Goal: Book appointment/travel/reservation

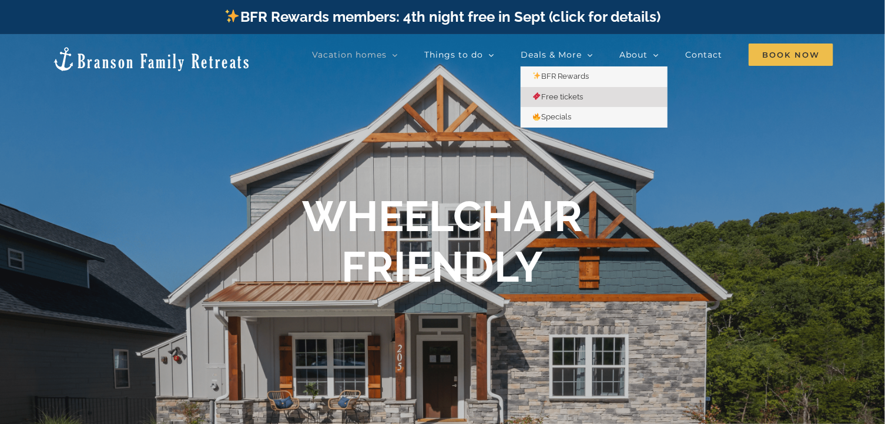
click at [567, 98] on span "Free tickets" at bounding box center [557, 96] width 51 height 9
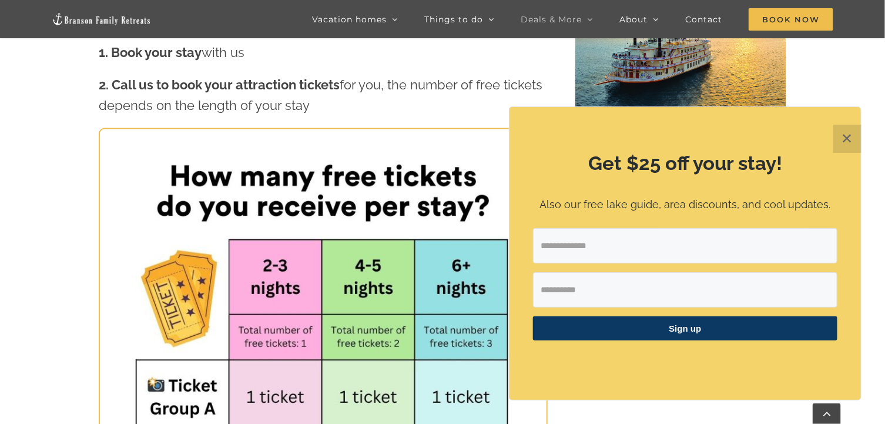
scroll to position [528, 0]
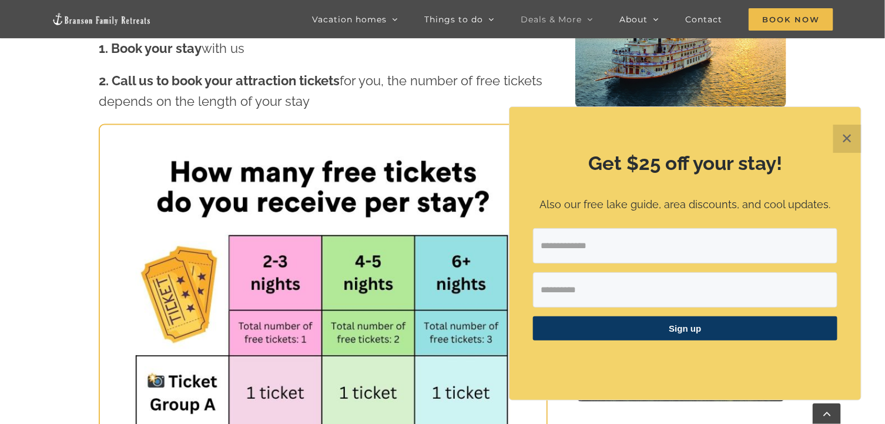
click at [575, 244] on input "Email Address" at bounding box center [685, 245] width 304 height 35
type input "**********"
type input "*****"
click at [672, 327] on span "Sign up" at bounding box center [685, 328] width 304 height 24
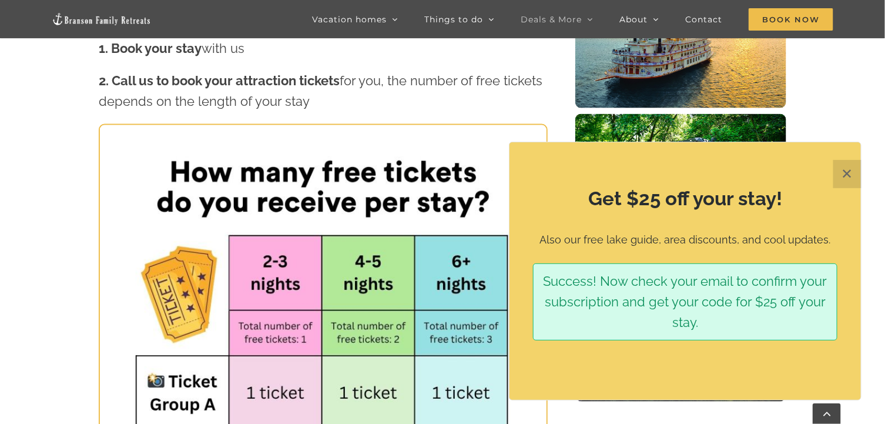
click at [852, 182] on button "✕" at bounding box center [847, 174] width 28 height 28
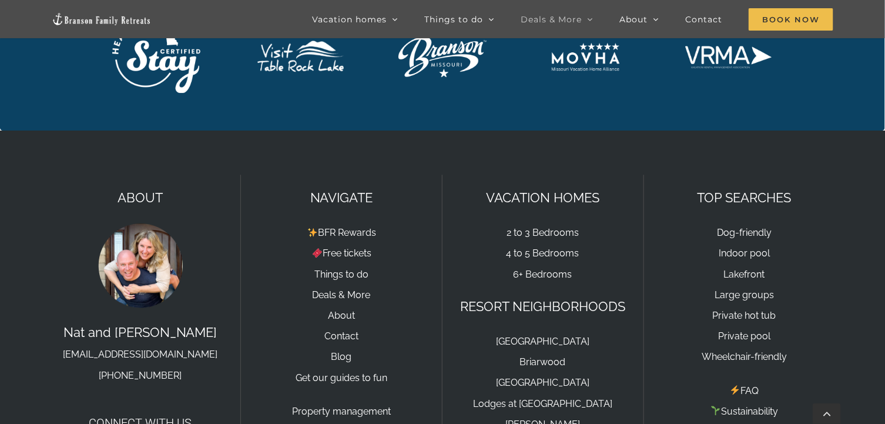
scroll to position [2702, 0]
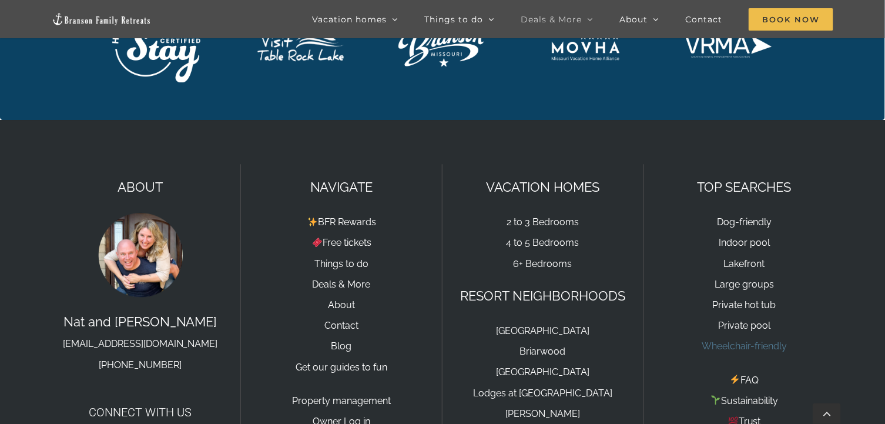
click at [747, 340] on link "Wheelchair-friendly" at bounding box center [743, 345] width 85 height 11
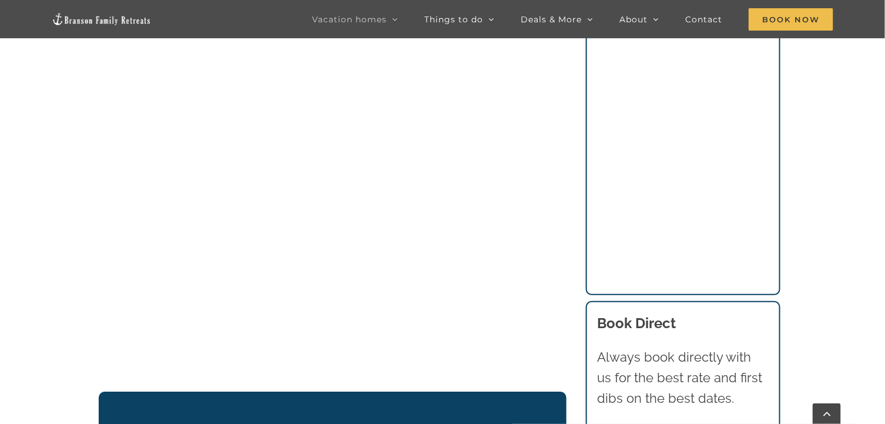
scroll to position [1199, 0]
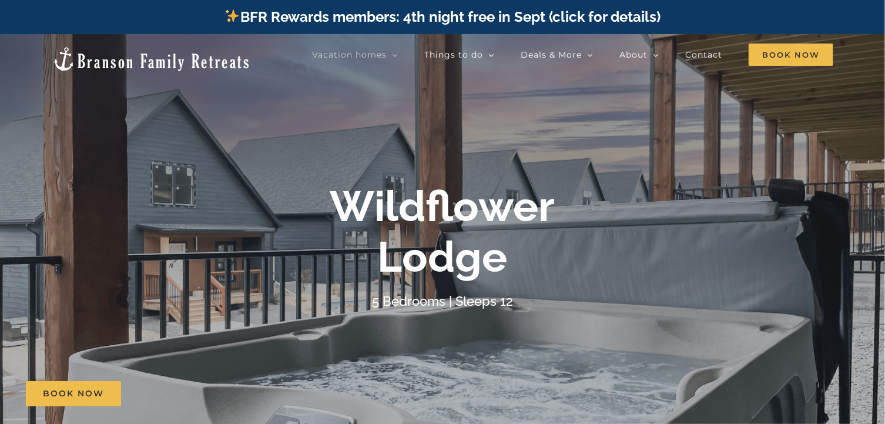
click at [572, 277] on div "[GEOGRAPHIC_DATA]" at bounding box center [442, 232] width 470 height 102
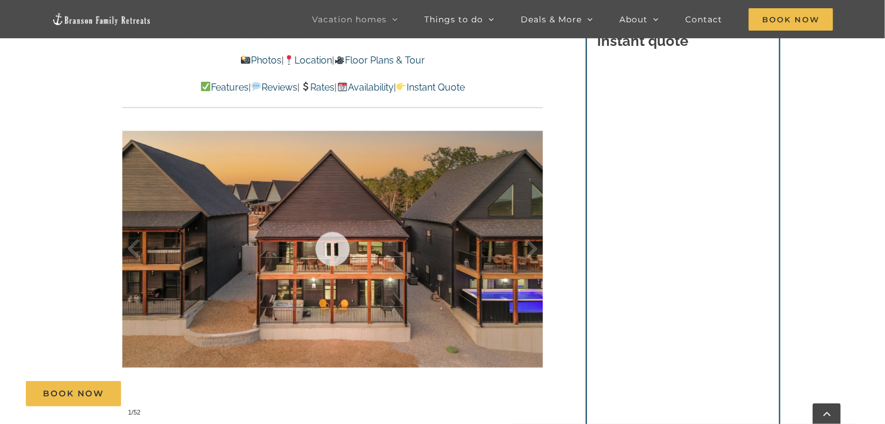
scroll to position [705, 0]
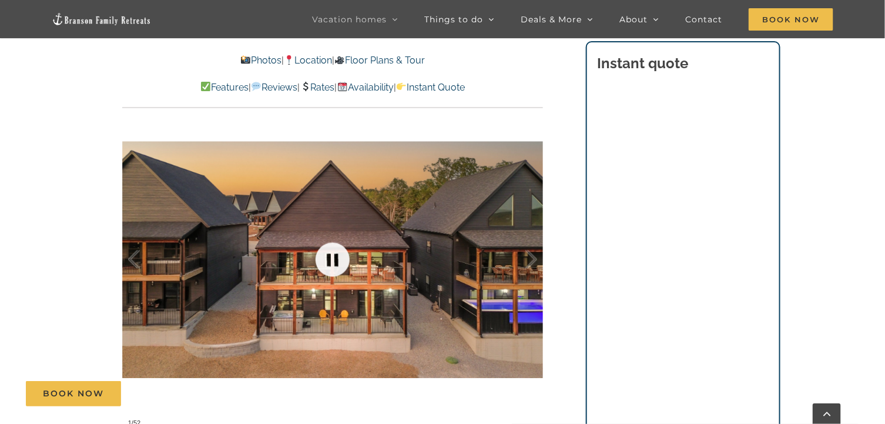
click at [325, 273] on link at bounding box center [332, 259] width 47 height 47
click at [338, 259] on link at bounding box center [332, 259] width 47 height 47
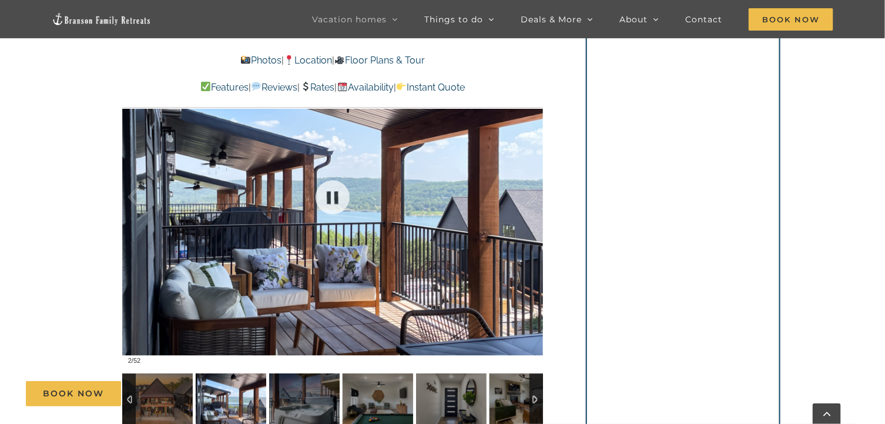
scroll to position [763, 0]
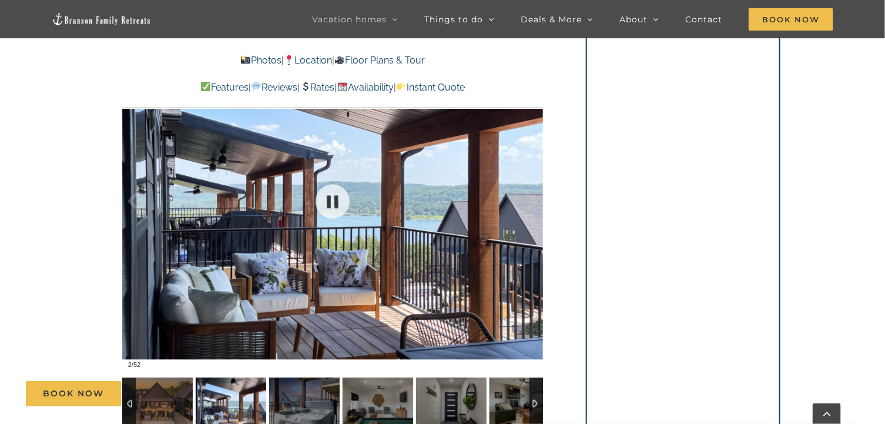
click at [522, 238] on div at bounding box center [332, 201] width 421 height 345
drag, startPoint x: 390, startPoint y: 246, endPoint x: 290, endPoint y: 227, distance: 101.7
click at [290, 227] on div at bounding box center [332, 201] width 421 height 345
click at [533, 402] on div "Book Now" at bounding box center [451, 393] width 851 height 25
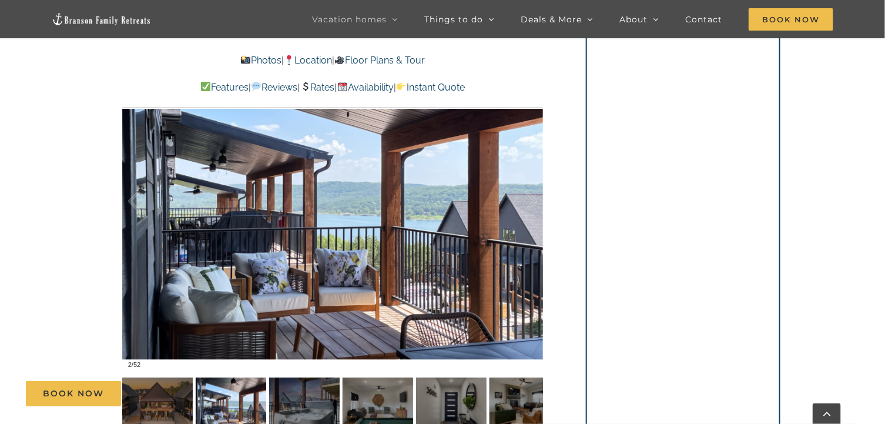
click at [147, 396] on div "Book Now" at bounding box center [451, 393] width 851 height 25
click at [242, 398] on div "Book Now" at bounding box center [451, 393] width 851 height 25
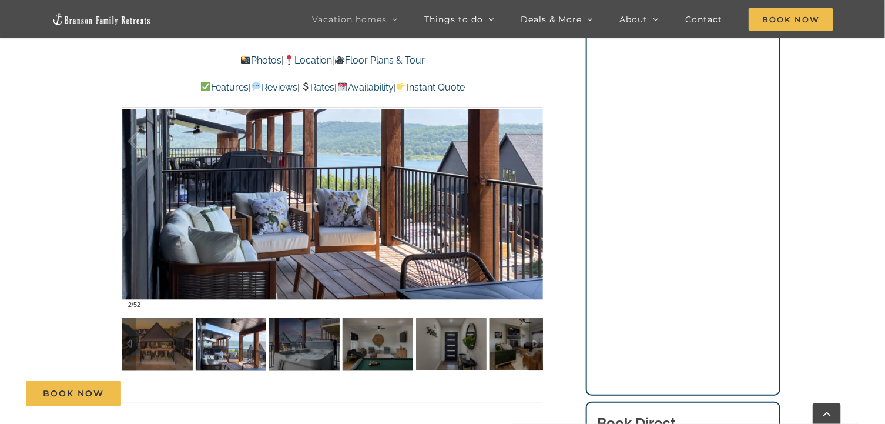
scroll to position [822, 0]
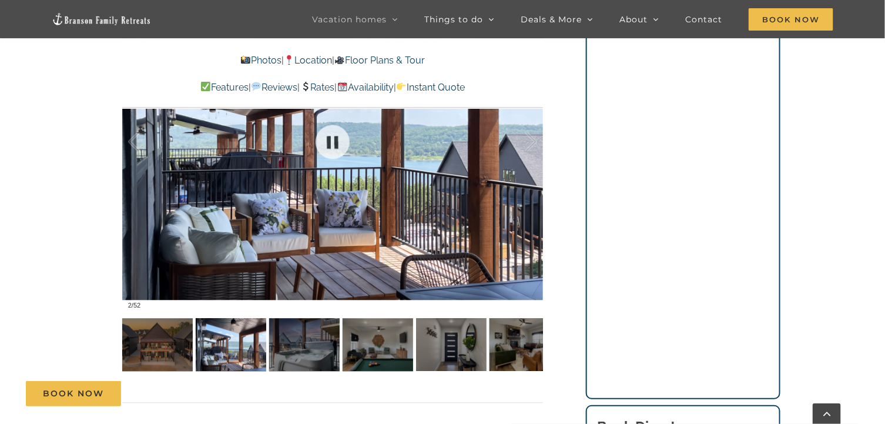
drag, startPoint x: 260, startPoint y: 221, endPoint x: 179, endPoint y: 201, distance: 84.1
click at [179, 203] on div at bounding box center [332, 141] width 421 height 345
click at [326, 145] on link at bounding box center [332, 142] width 47 height 47
click at [122, 134] on div at bounding box center [332, 141] width 421 height 345
click at [331, 146] on link at bounding box center [332, 142] width 47 height 47
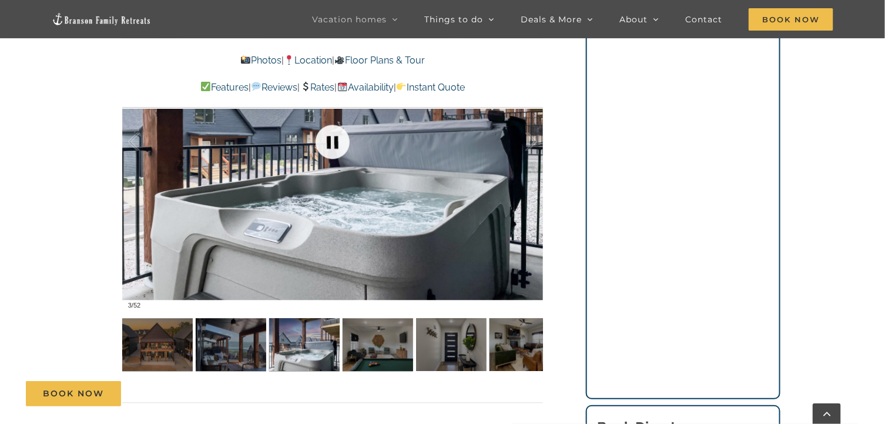
click at [338, 139] on link at bounding box center [332, 142] width 47 height 47
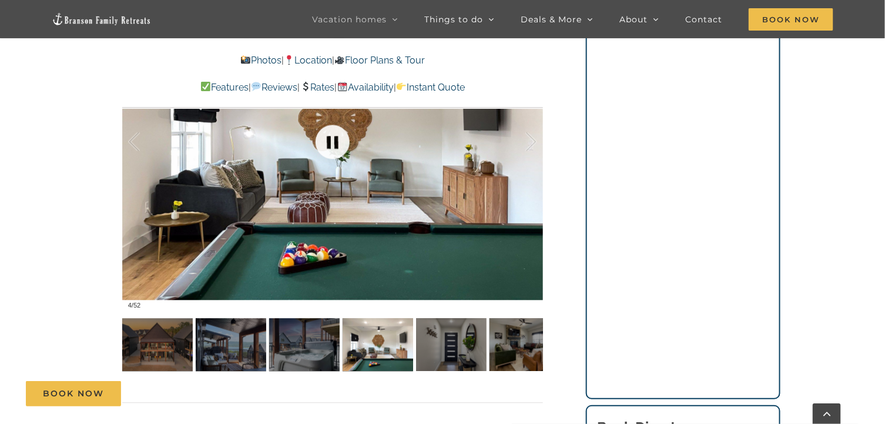
click at [338, 139] on link at bounding box center [332, 142] width 47 height 47
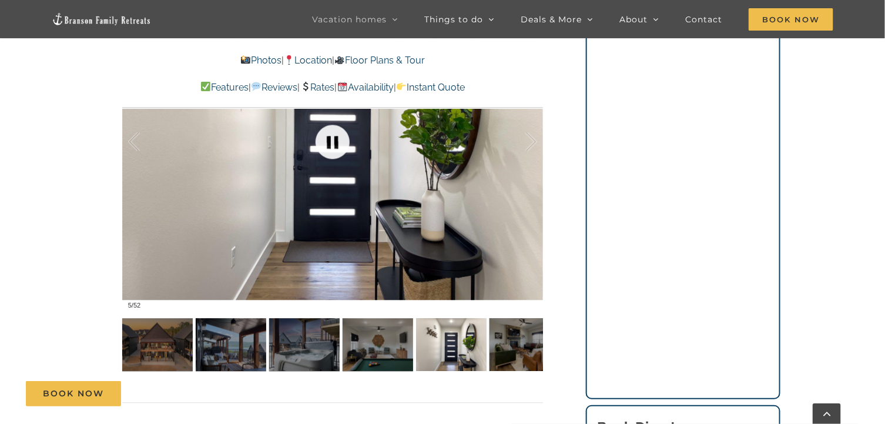
click at [326, 142] on link at bounding box center [332, 142] width 47 height 47
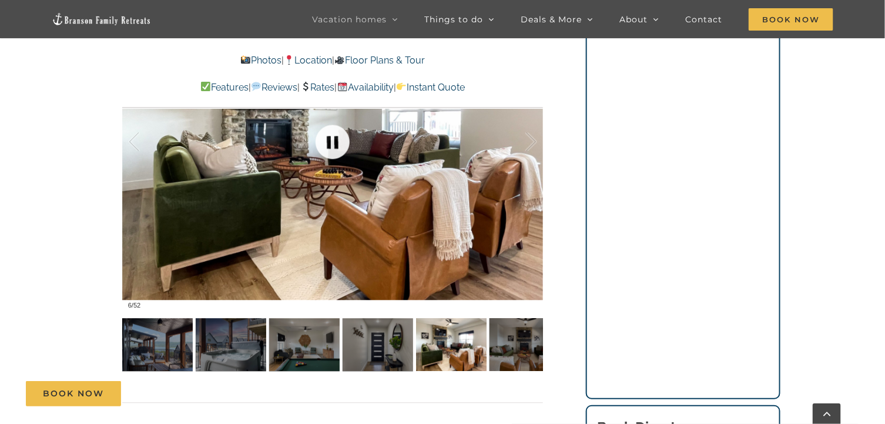
click at [326, 142] on link at bounding box center [332, 142] width 47 height 47
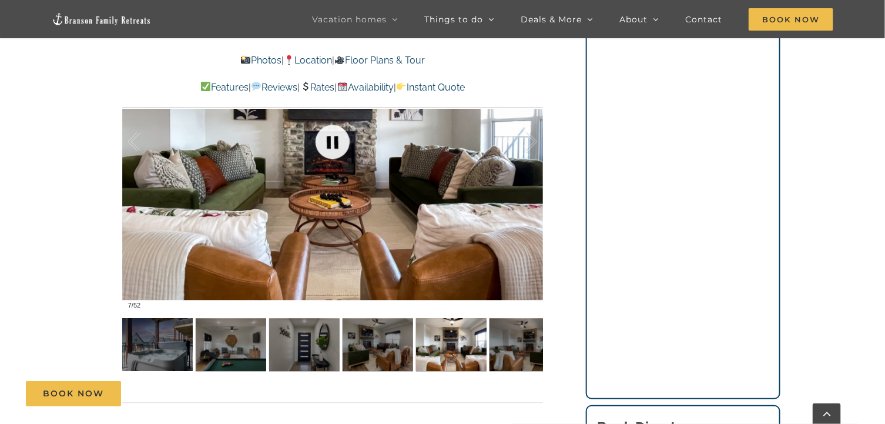
click at [326, 142] on link at bounding box center [332, 142] width 47 height 47
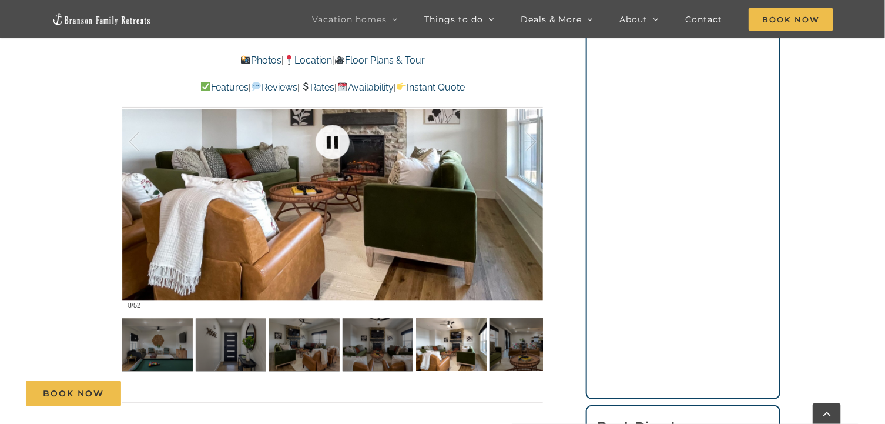
click at [326, 142] on link at bounding box center [332, 142] width 47 height 47
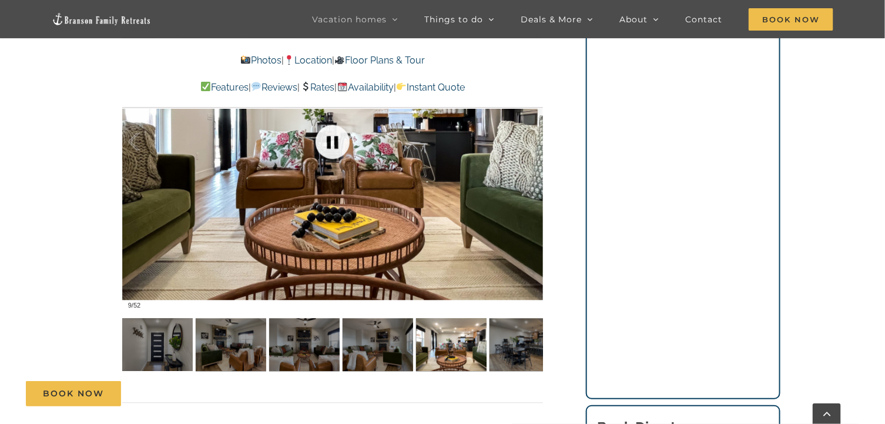
click at [326, 142] on link at bounding box center [332, 142] width 47 height 47
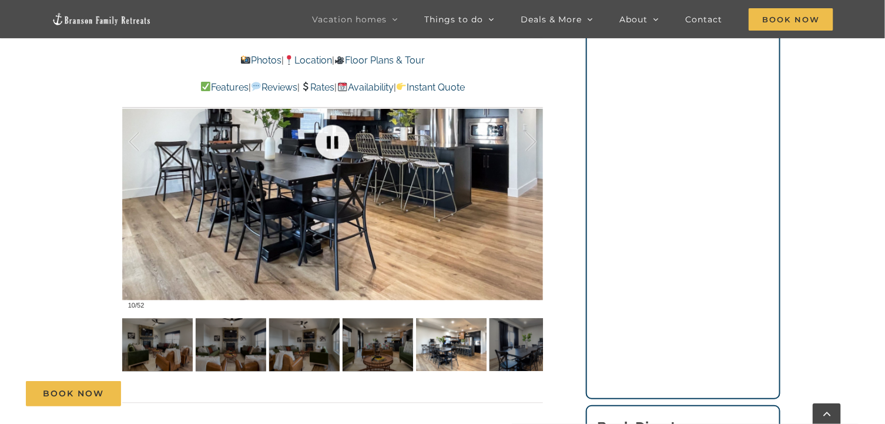
click at [326, 142] on link at bounding box center [332, 142] width 47 height 47
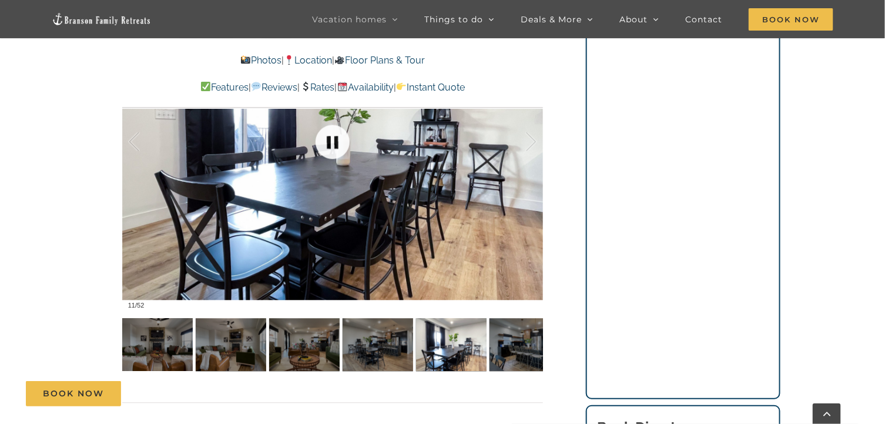
click at [326, 142] on link at bounding box center [332, 142] width 47 height 47
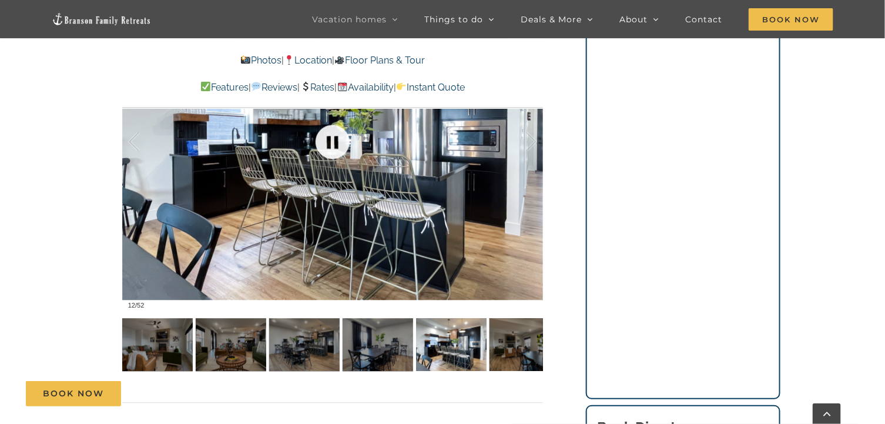
click at [326, 142] on link at bounding box center [332, 142] width 47 height 47
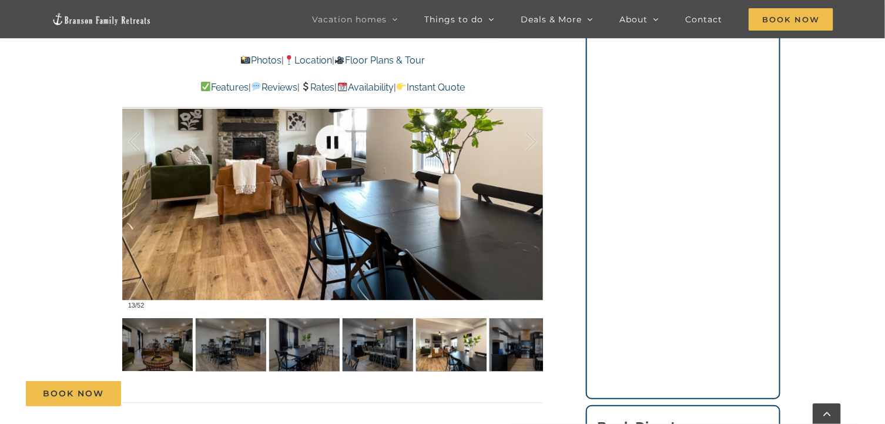
click at [326, 142] on link at bounding box center [332, 142] width 47 height 47
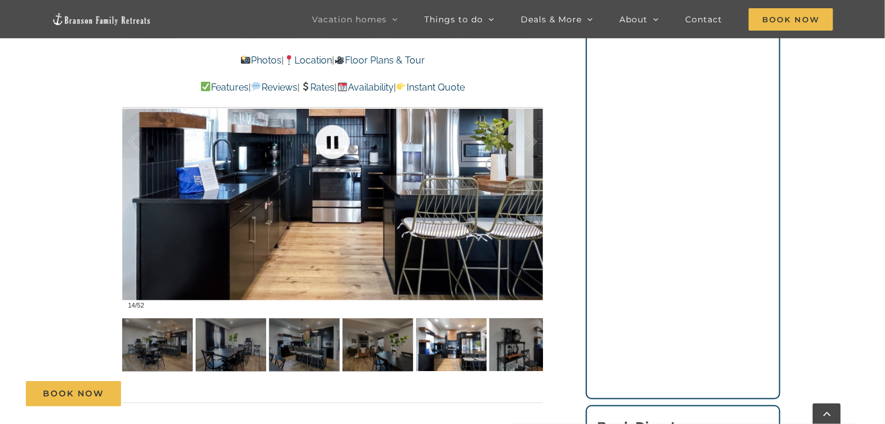
click at [326, 142] on link at bounding box center [332, 142] width 47 height 47
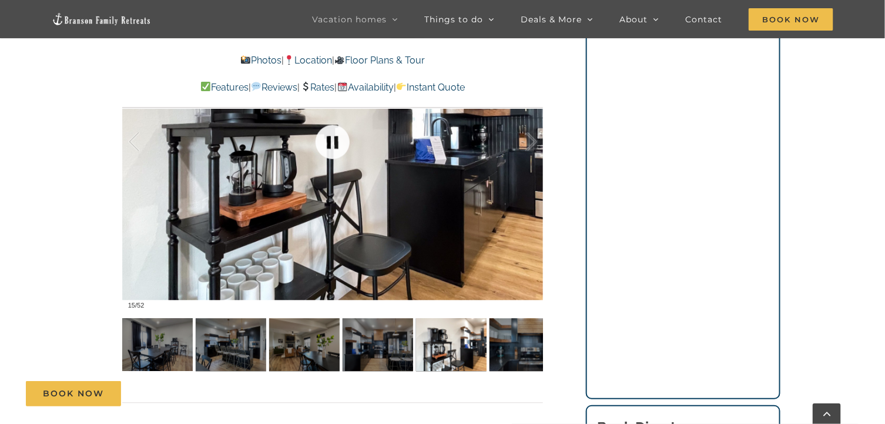
click at [326, 142] on link at bounding box center [332, 142] width 47 height 47
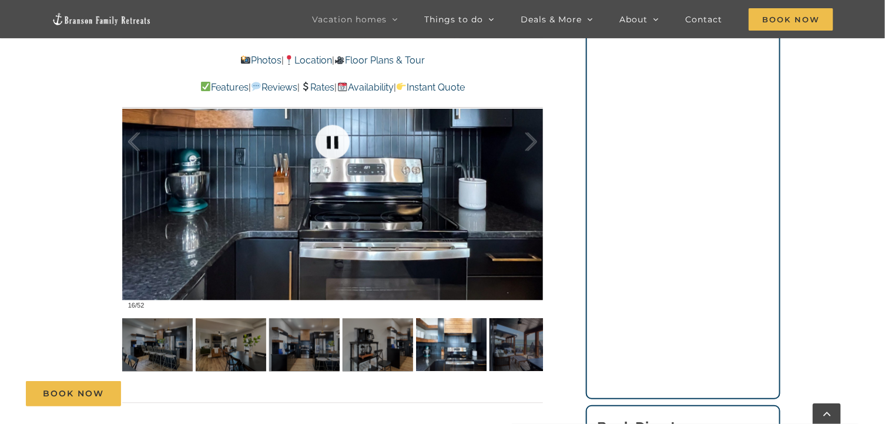
click at [326, 142] on link at bounding box center [332, 142] width 47 height 47
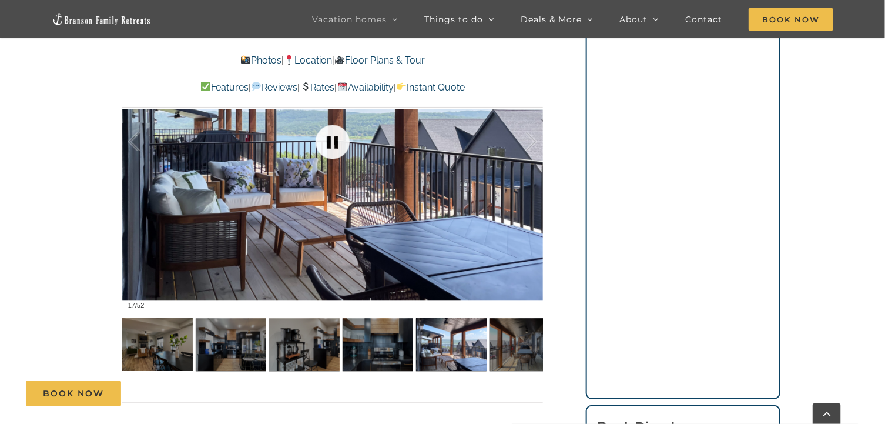
click at [326, 142] on link at bounding box center [332, 142] width 47 height 47
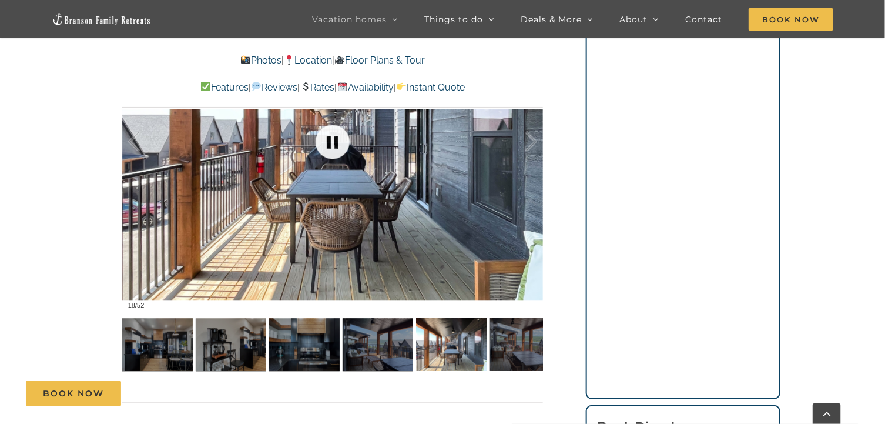
click at [326, 142] on link at bounding box center [332, 142] width 47 height 47
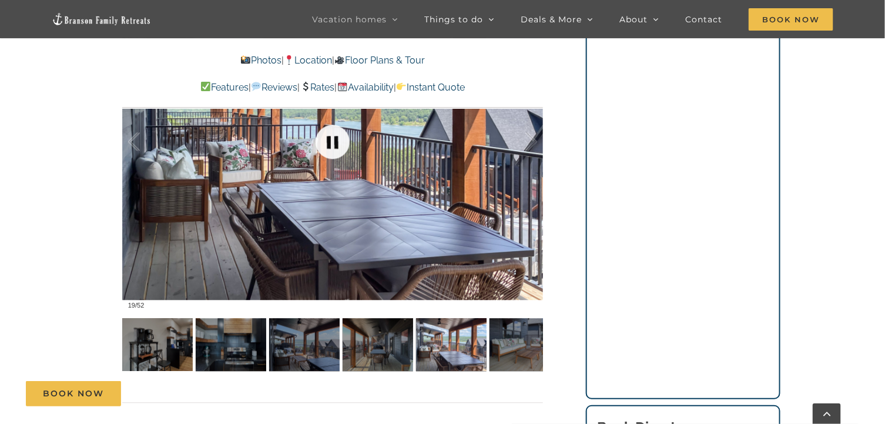
click at [326, 142] on link at bounding box center [332, 142] width 47 height 47
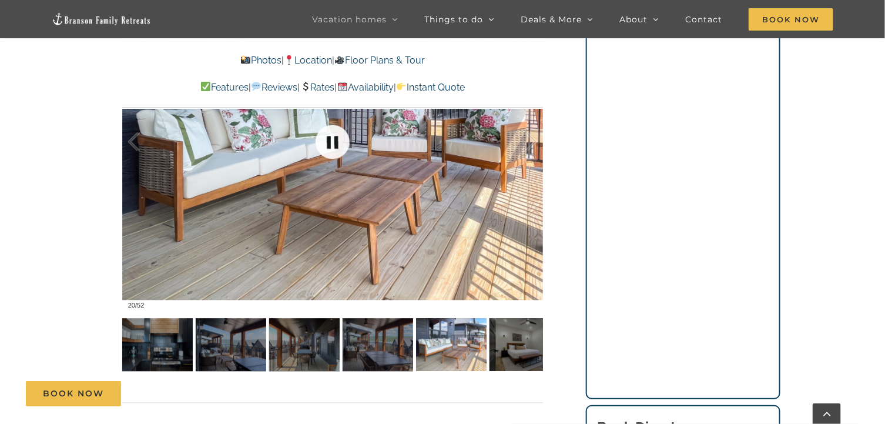
click at [326, 142] on link at bounding box center [332, 142] width 47 height 47
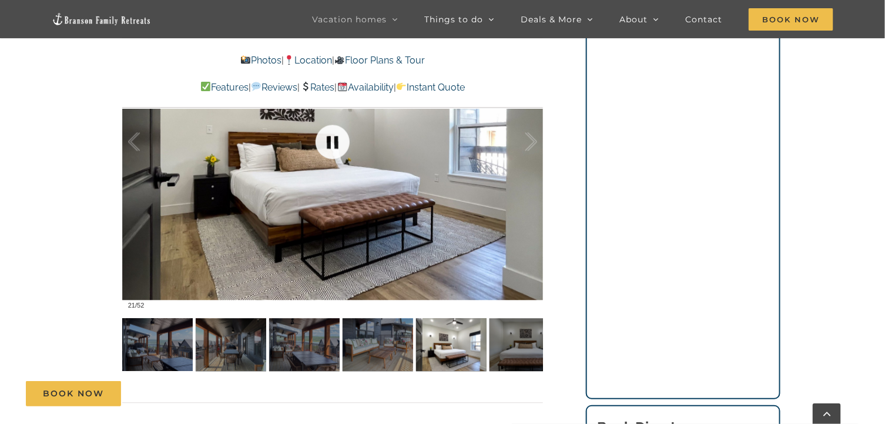
click at [326, 142] on link at bounding box center [332, 142] width 47 height 47
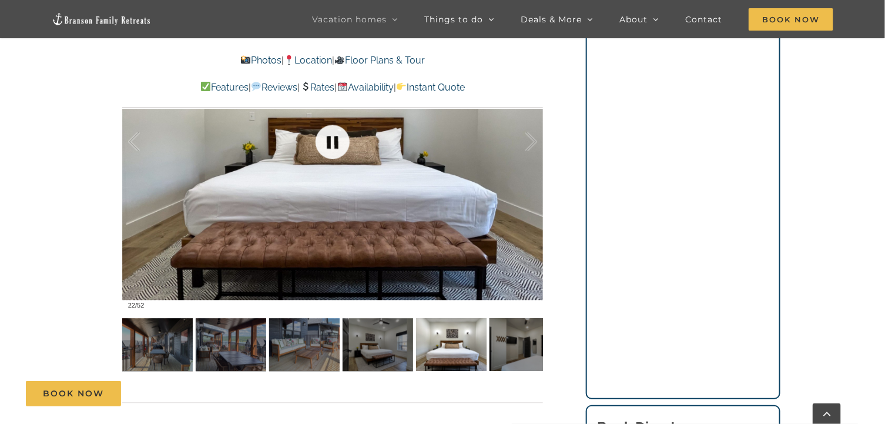
click at [326, 142] on link at bounding box center [332, 142] width 47 height 47
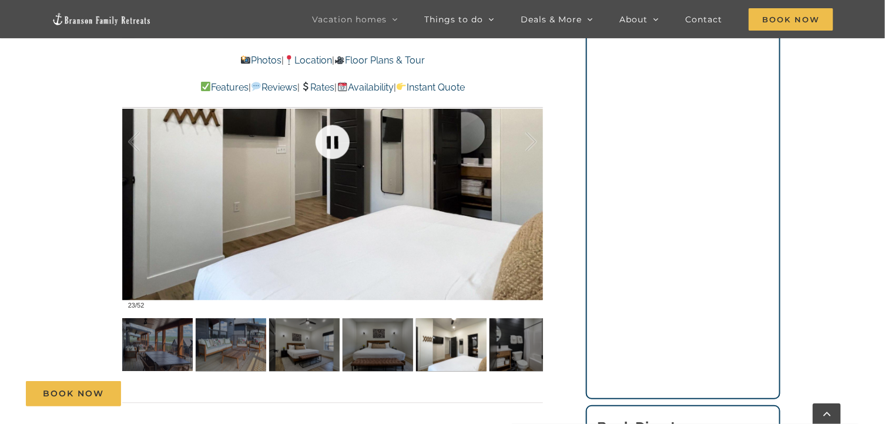
click at [325, 142] on link at bounding box center [332, 142] width 47 height 47
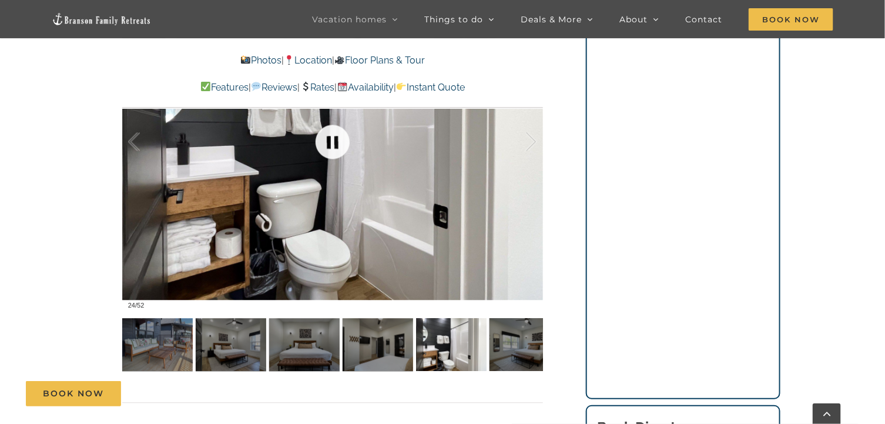
click at [325, 142] on link at bounding box center [332, 142] width 47 height 47
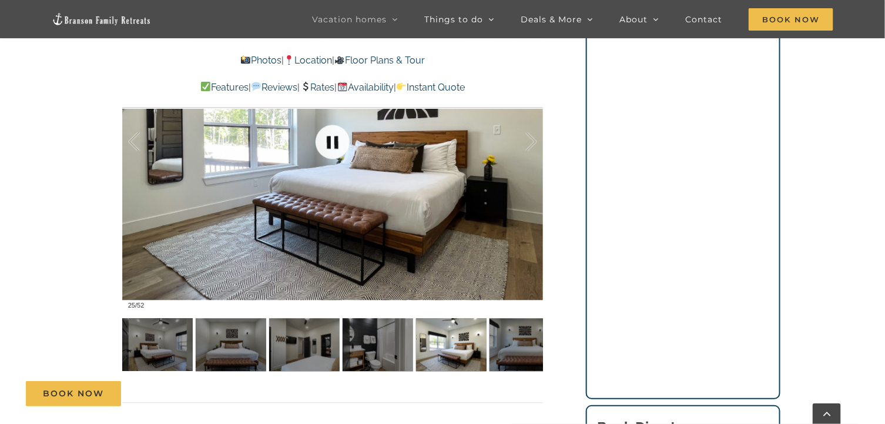
click at [325, 142] on link at bounding box center [332, 142] width 47 height 47
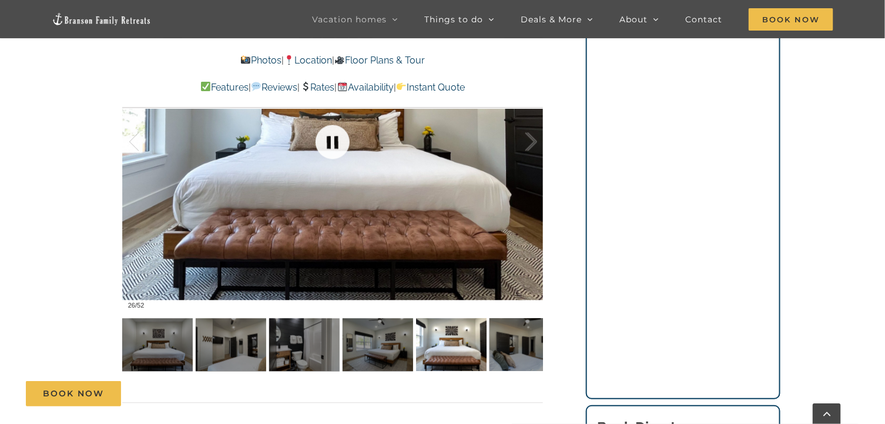
click at [325, 142] on link at bounding box center [332, 142] width 47 height 47
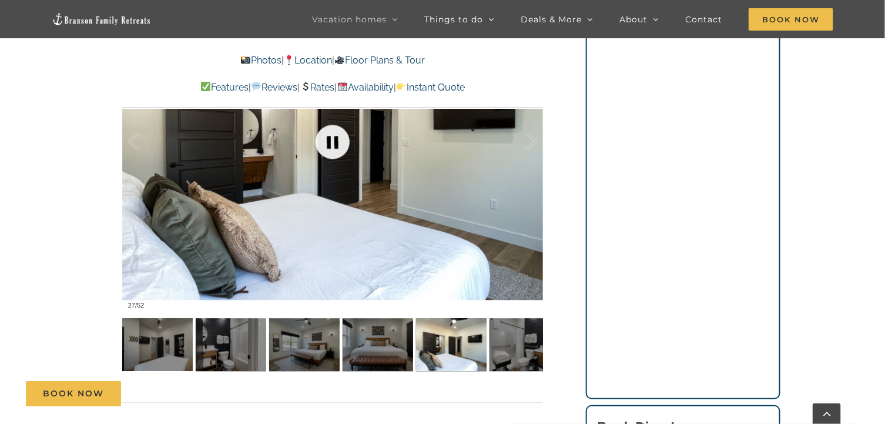
click at [325, 142] on link at bounding box center [332, 142] width 47 height 47
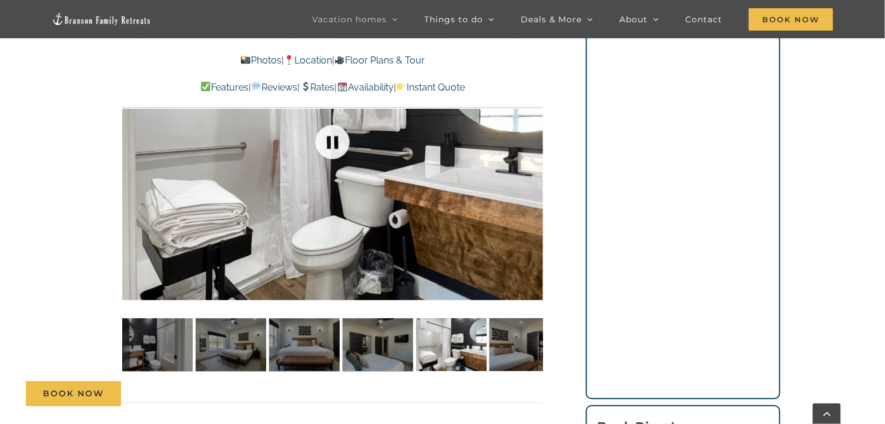
click at [325, 142] on link at bounding box center [332, 142] width 47 height 47
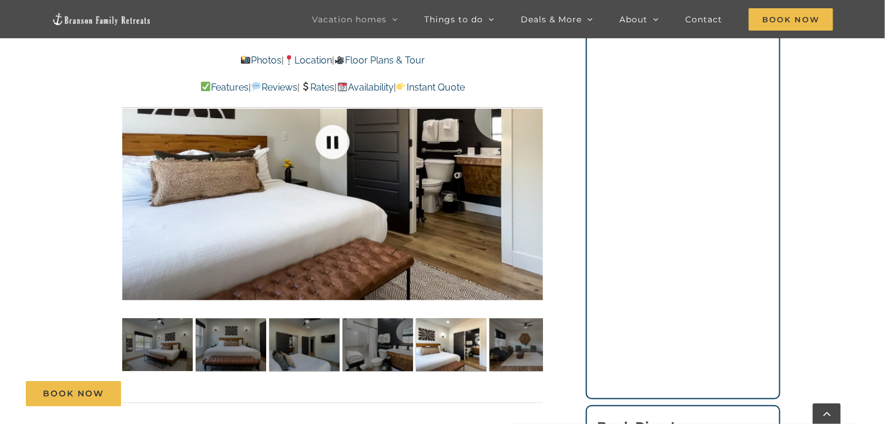
click at [325, 142] on link at bounding box center [332, 142] width 47 height 47
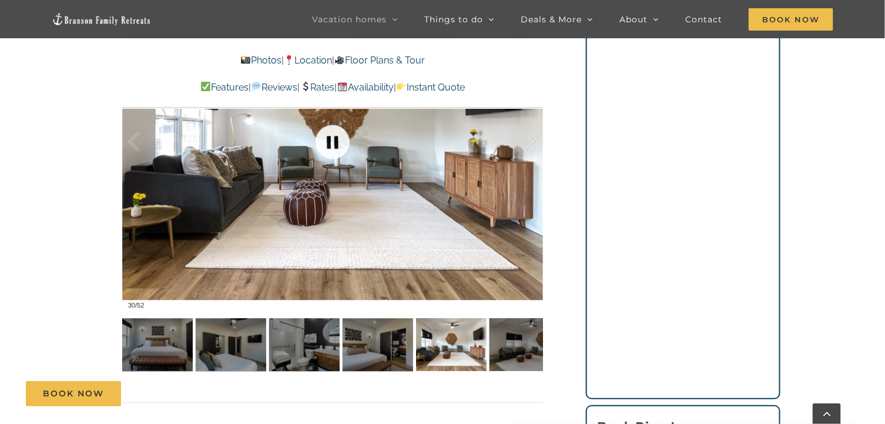
click at [325, 142] on link at bounding box center [332, 142] width 47 height 47
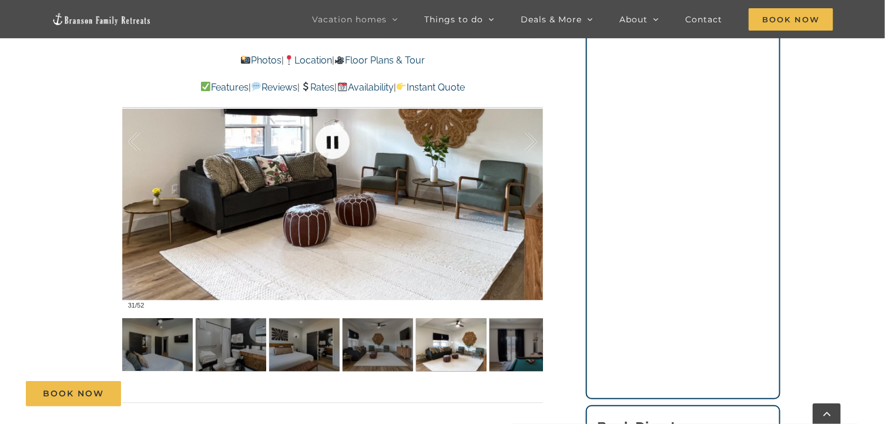
click at [325, 142] on link at bounding box center [332, 142] width 47 height 47
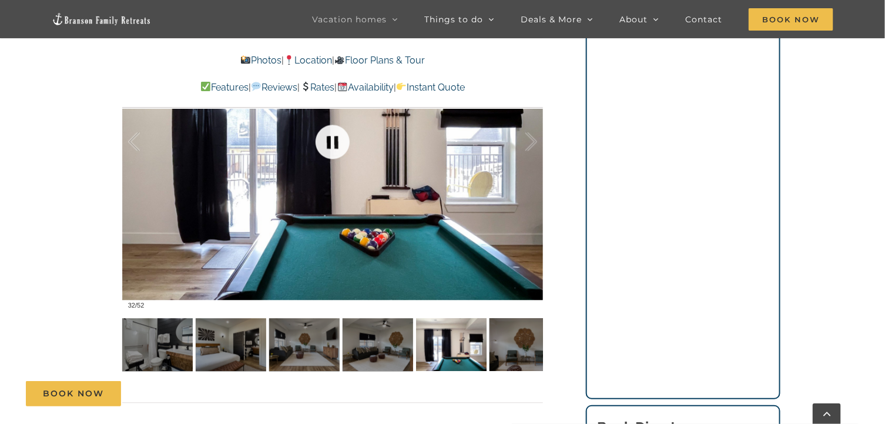
click at [325, 142] on link at bounding box center [332, 142] width 47 height 47
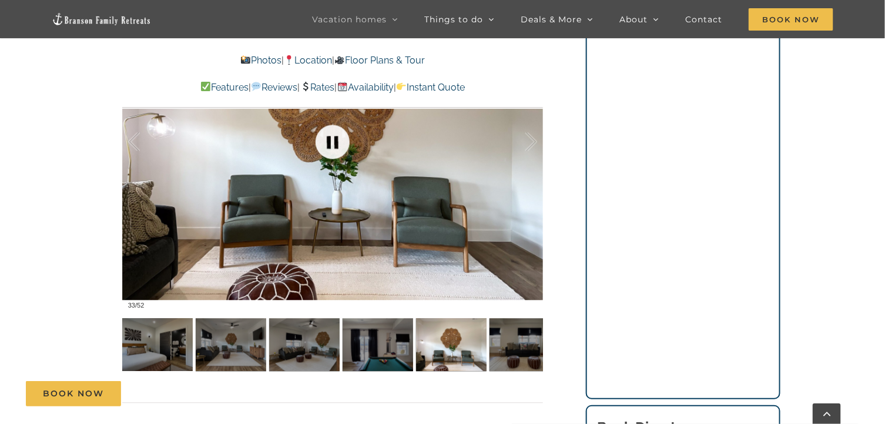
click at [325, 142] on link at bounding box center [332, 142] width 47 height 47
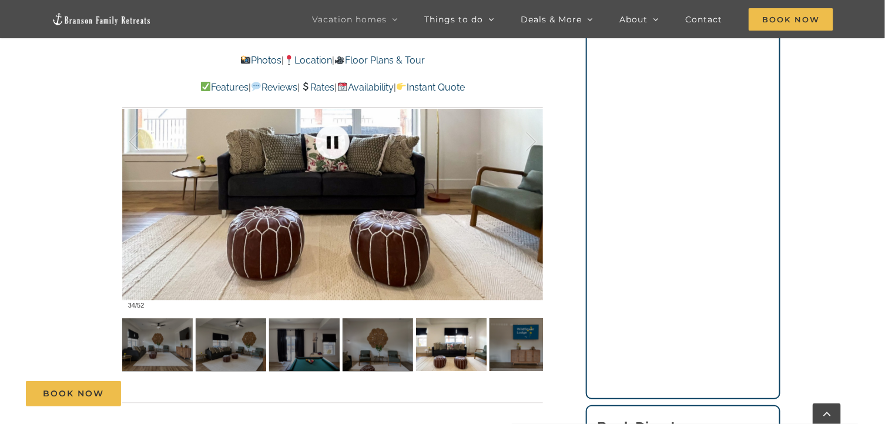
click at [325, 142] on link at bounding box center [332, 142] width 47 height 47
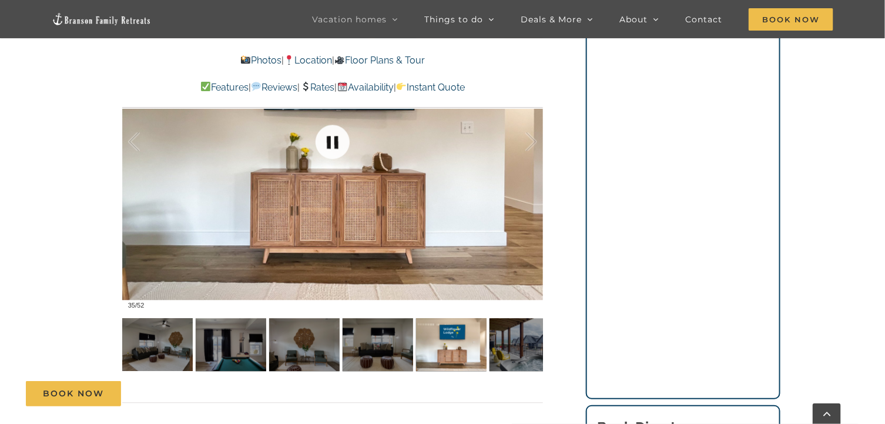
click at [325, 142] on link at bounding box center [332, 142] width 47 height 47
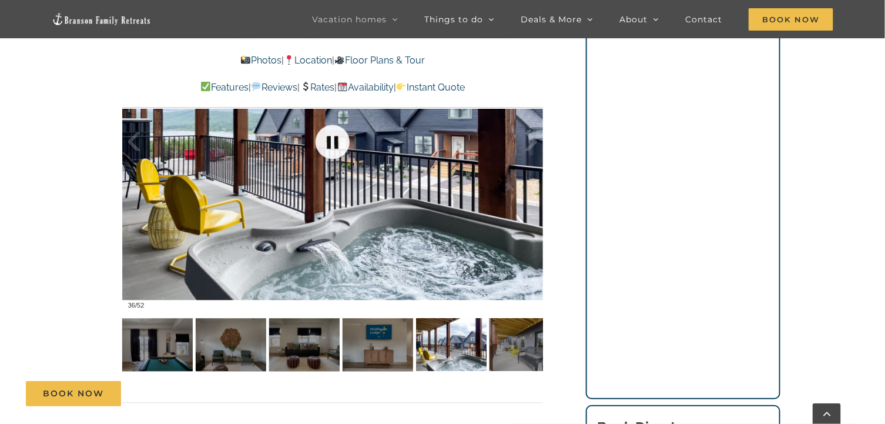
click at [325, 142] on link at bounding box center [332, 142] width 47 height 47
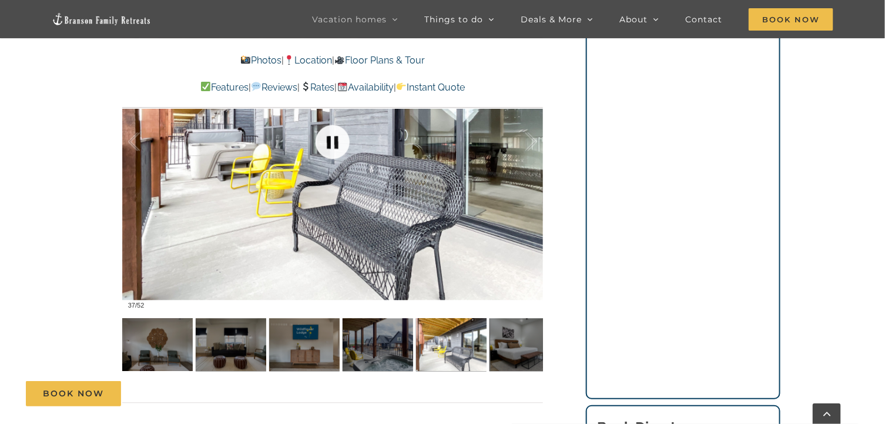
click at [325, 142] on link at bounding box center [332, 142] width 47 height 47
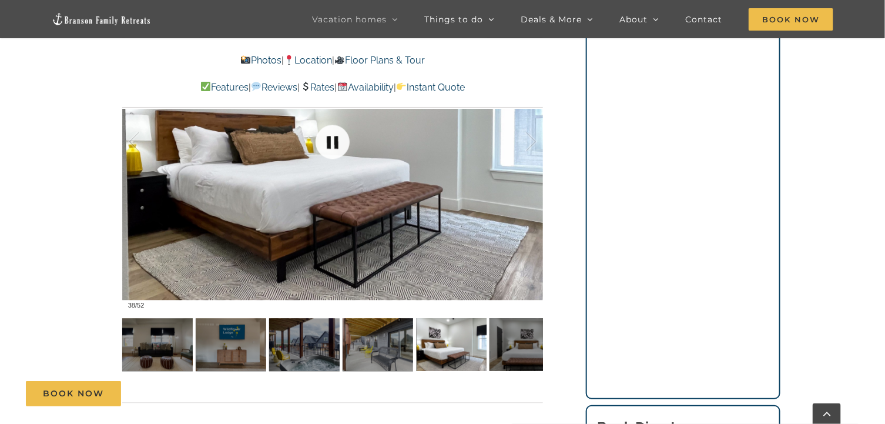
click at [325, 142] on link at bounding box center [332, 142] width 47 height 47
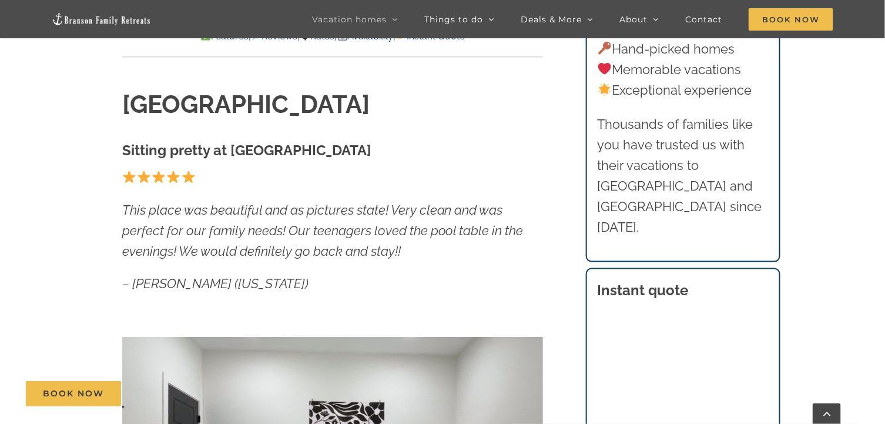
scroll to position [176, 0]
